Goal: Information Seeking & Learning: Learn about a topic

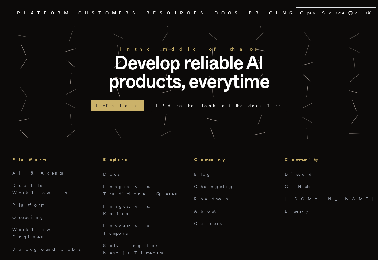
scroll to position [2055, 0]
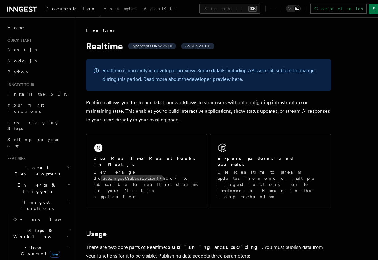
scroll to position [4, 0]
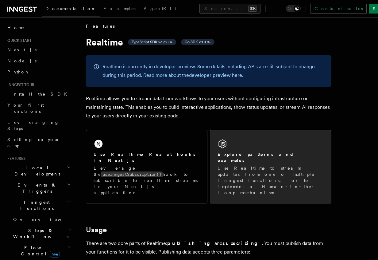
click at [307, 144] on div "Explore patterns and examples Use Realtime to stream updates from one or multip…" at bounding box center [270, 166] width 121 height 73
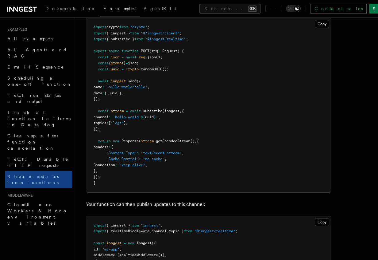
scroll to position [126, 0]
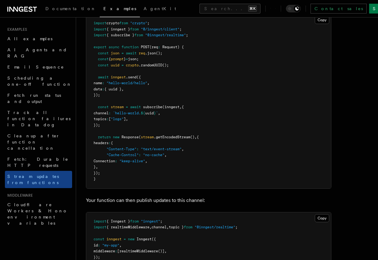
click at [224, 110] on pre "import crypto from "crypto" ; import { inngest } from "@/inngest/client" ; impo…" at bounding box center [208, 101] width 245 height 174
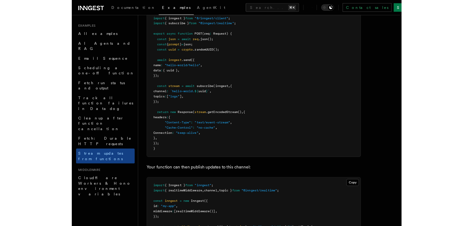
scroll to position [117, 0]
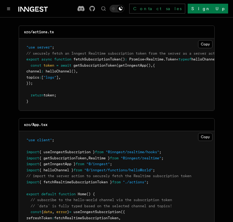
scroll to position [201, 0]
